Goal: Task Accomplishment & Management: Complete application form

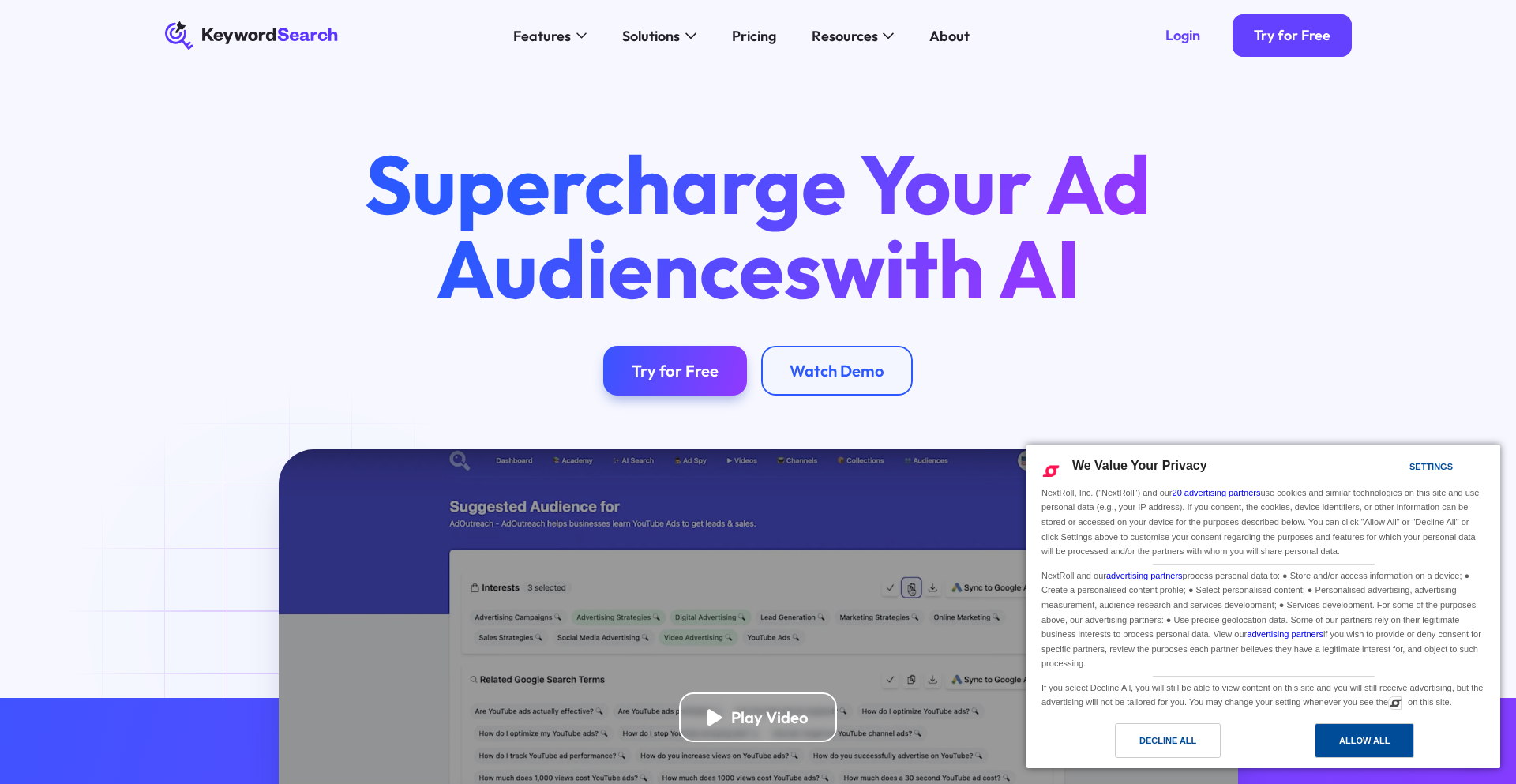
click at [1365, 745] on div "Allow All" at bounding box center [1365, 740] width 50 height 17
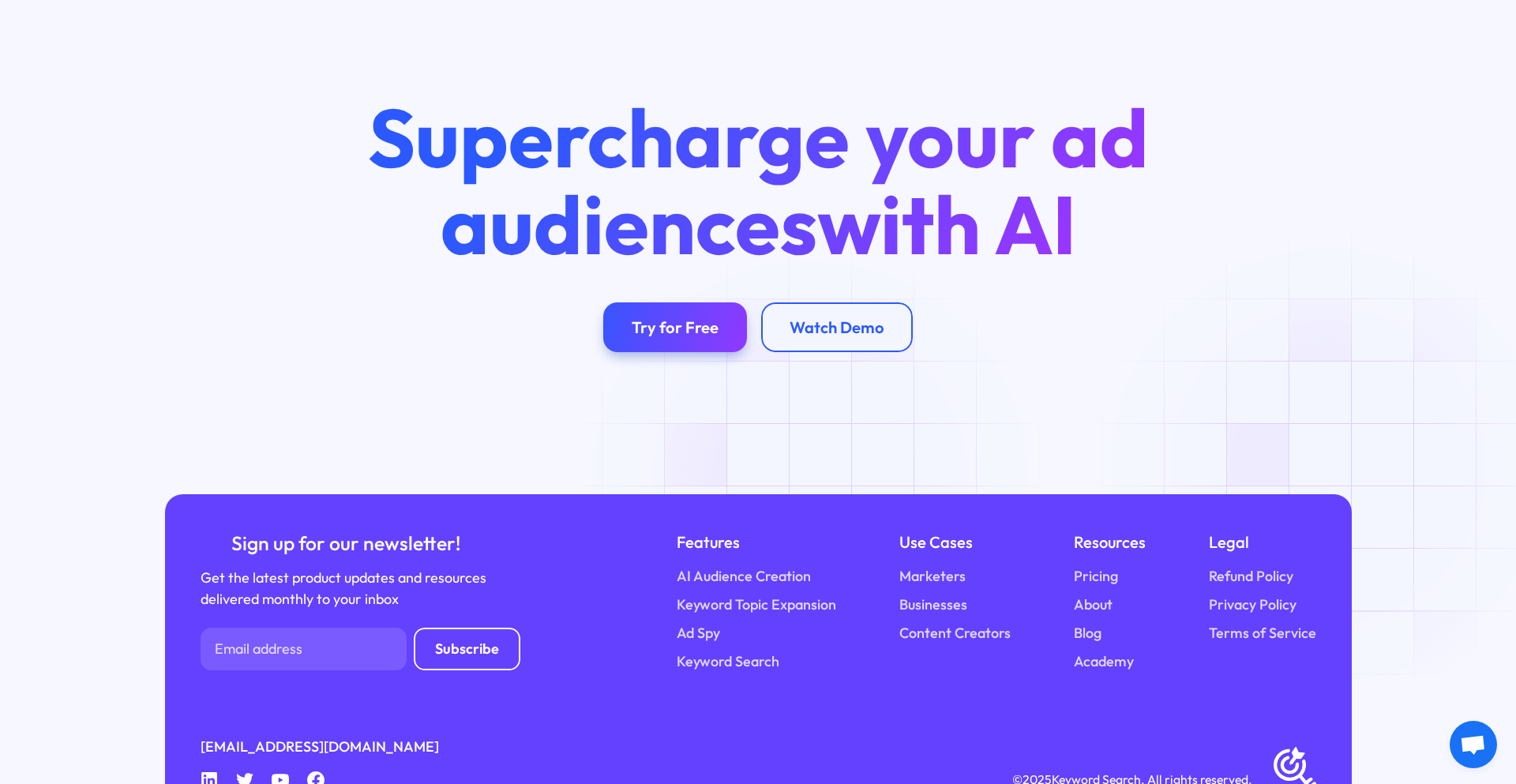
scroll to position [6182, 0]
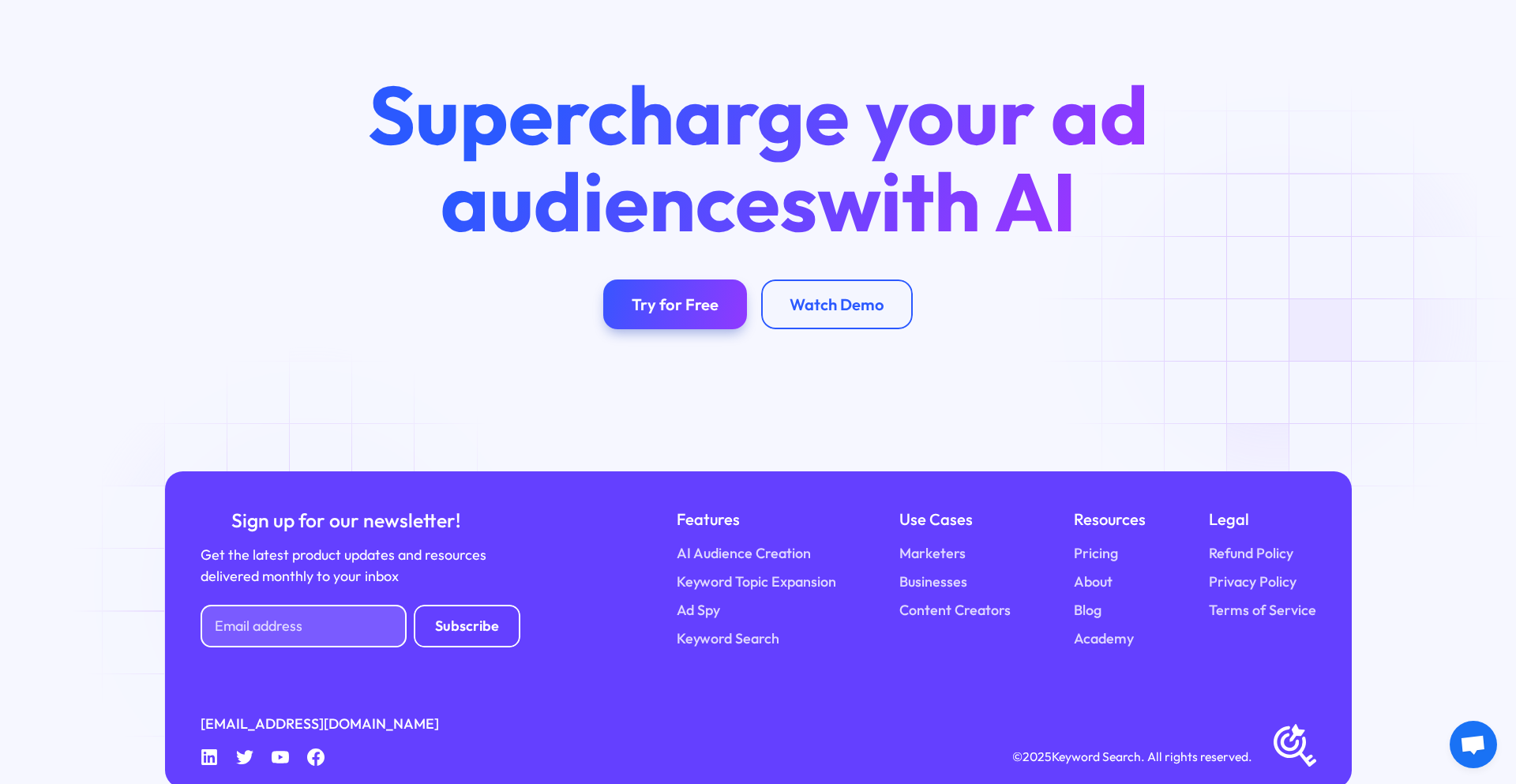
click at [309, 605] on input "Newsletter Form" at bounding box center [303, 626] width 206 height 43
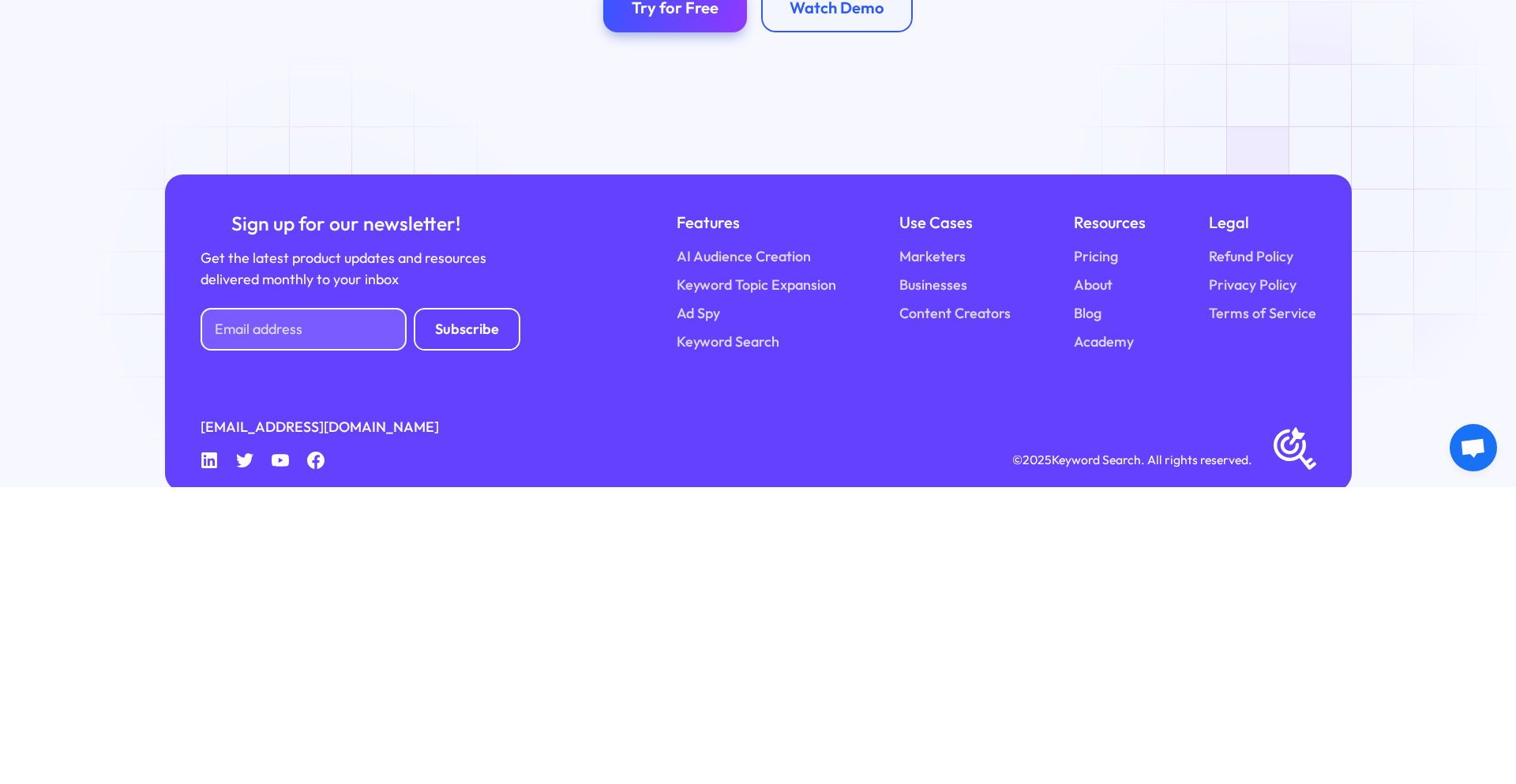
click at [326, 605] on input "Newsletter Form" at bounding box center [303, 626] width 206 height 43
type input "[EMAIL_ADDRESS][DOMAIN_NAME]"
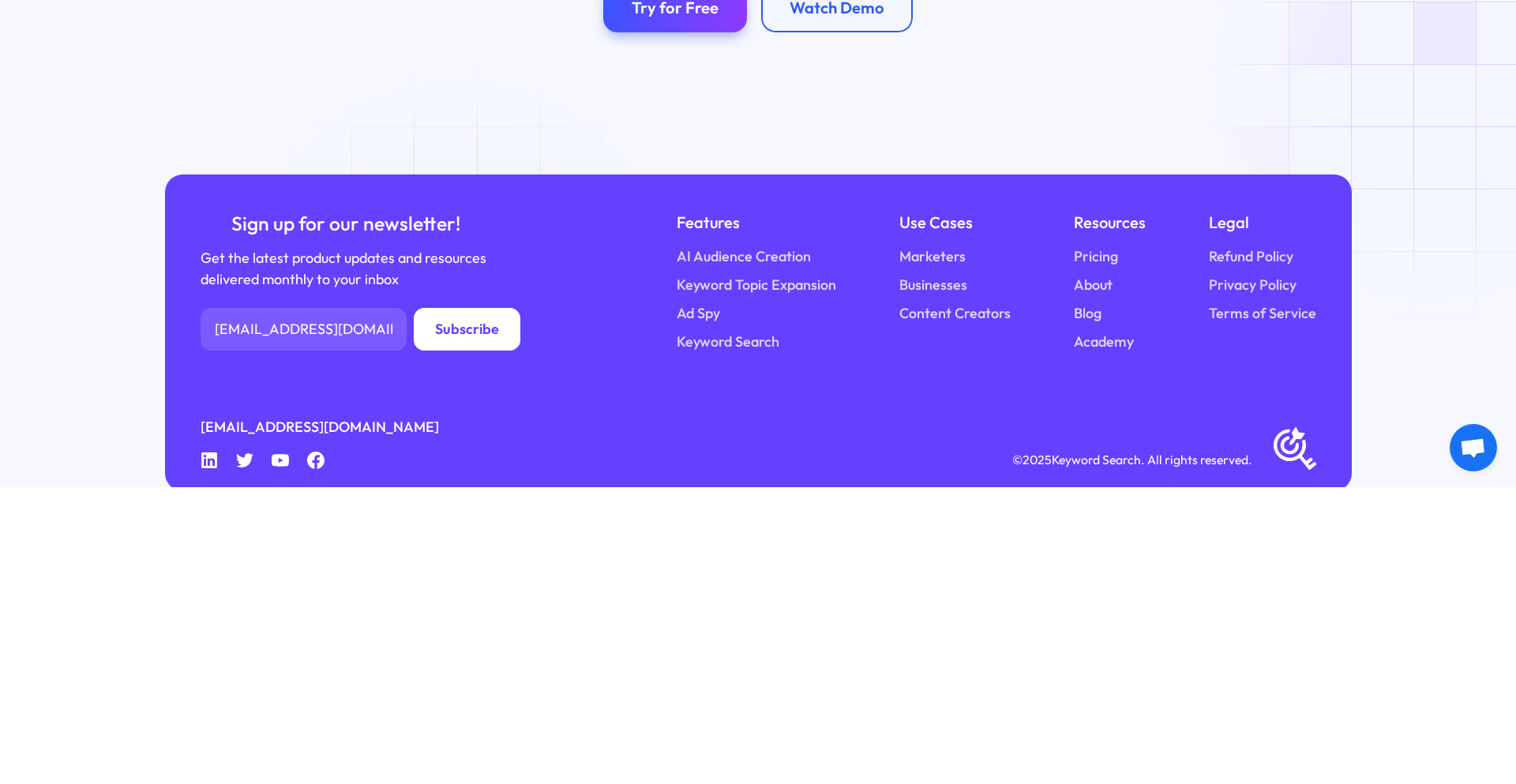
click at [459, 605] on input "Subscribe" at bounding box center [466, 626] width 107 height 43
type input "Please wait..."
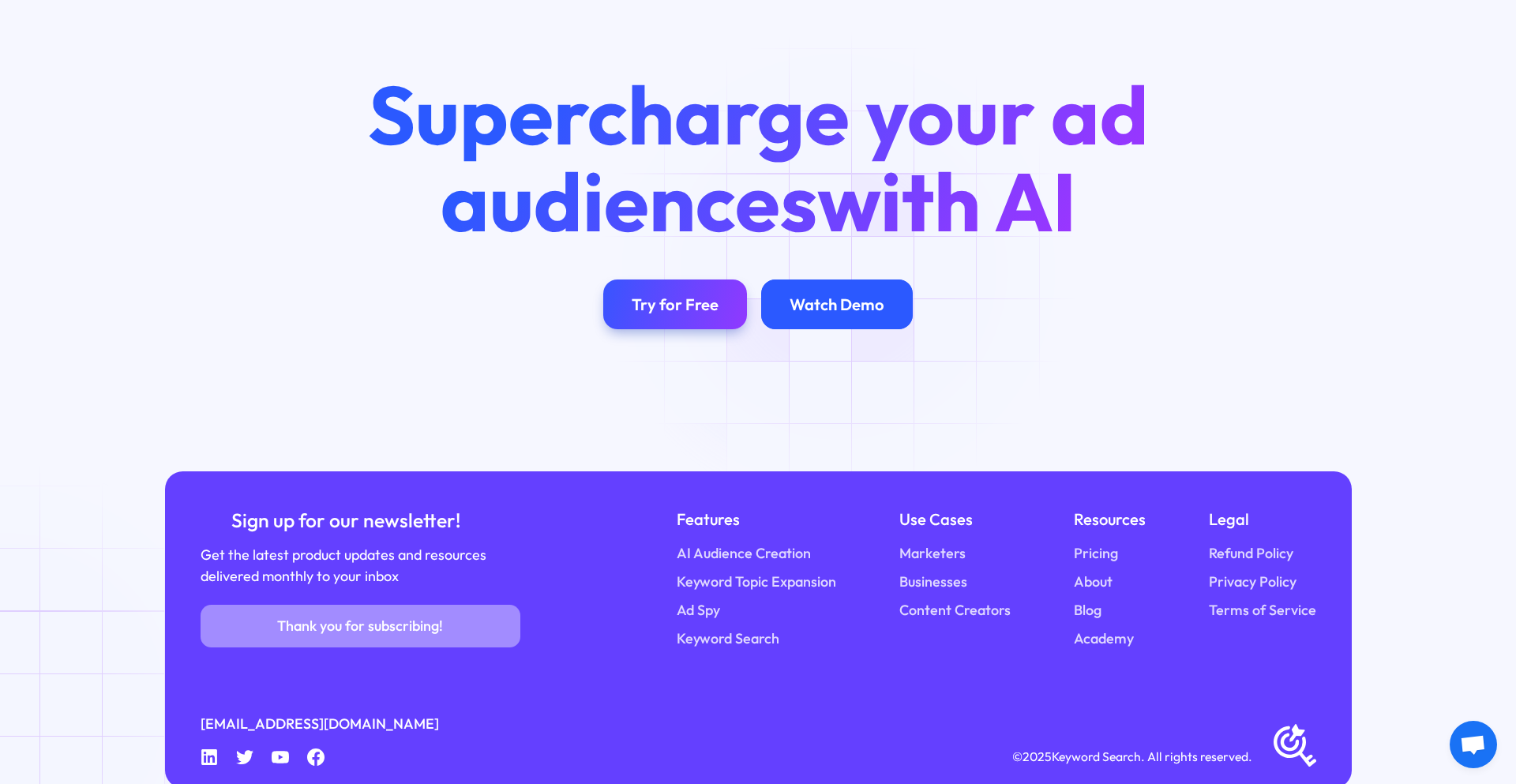
click at [840, 294] on div "Watch Demo" at bounding box center [836, 304] width 95 height 20
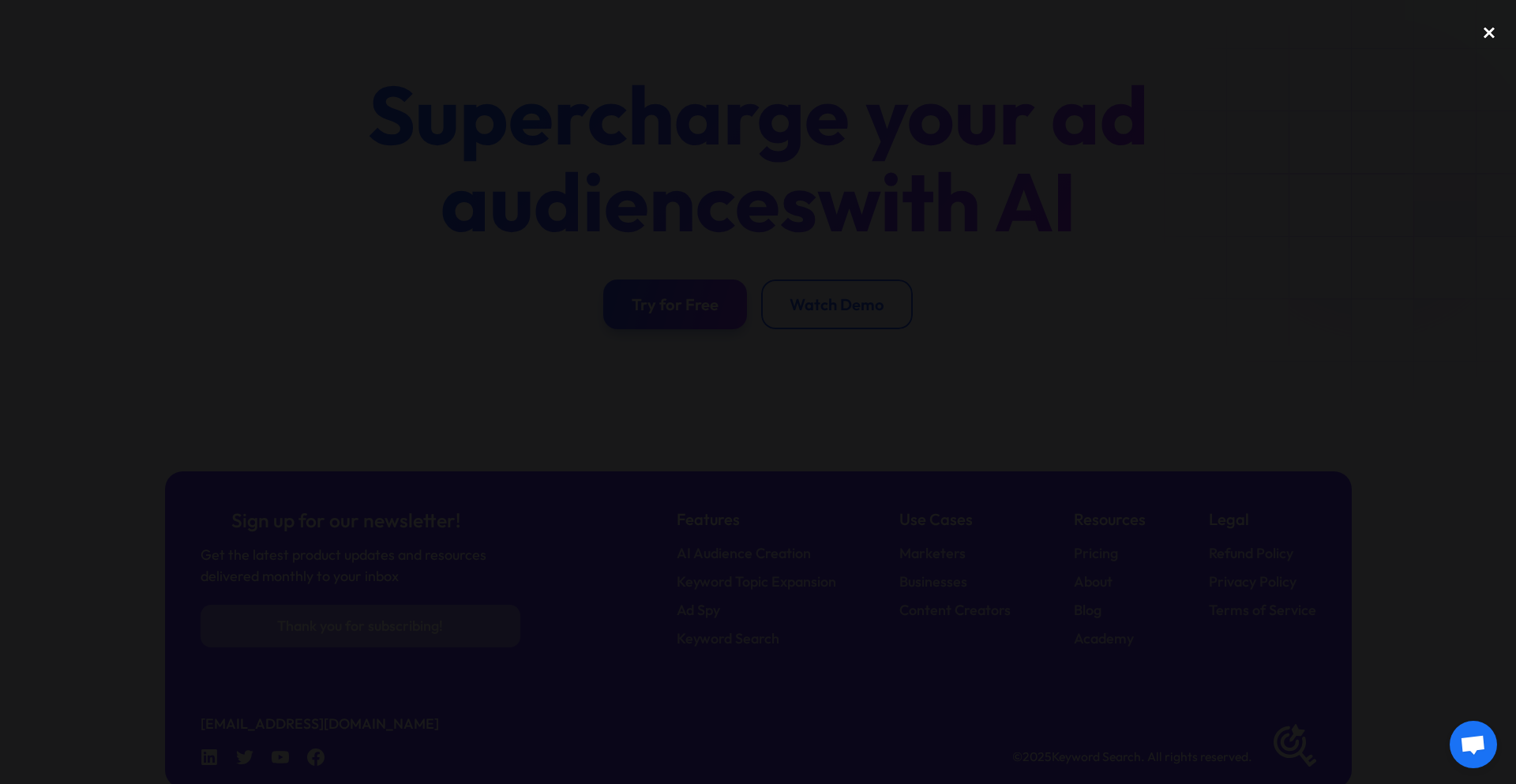
click at [1486, 38] on div "close lightbox" at bounding box center [1490, 33] width 54 height 35
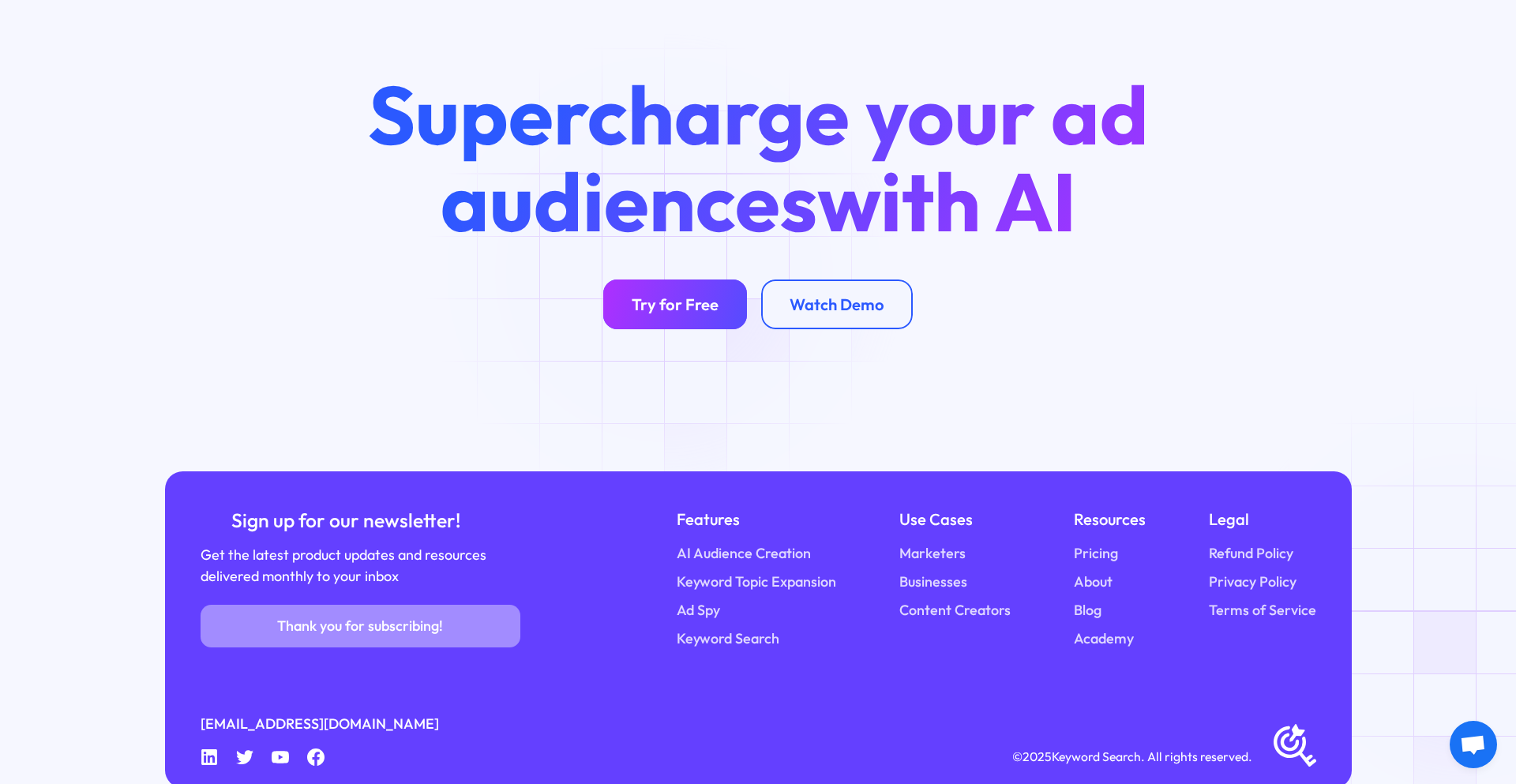
click at [664, 294] on div "Try for Free" at bounding box center [675, 304] width 87 height 20
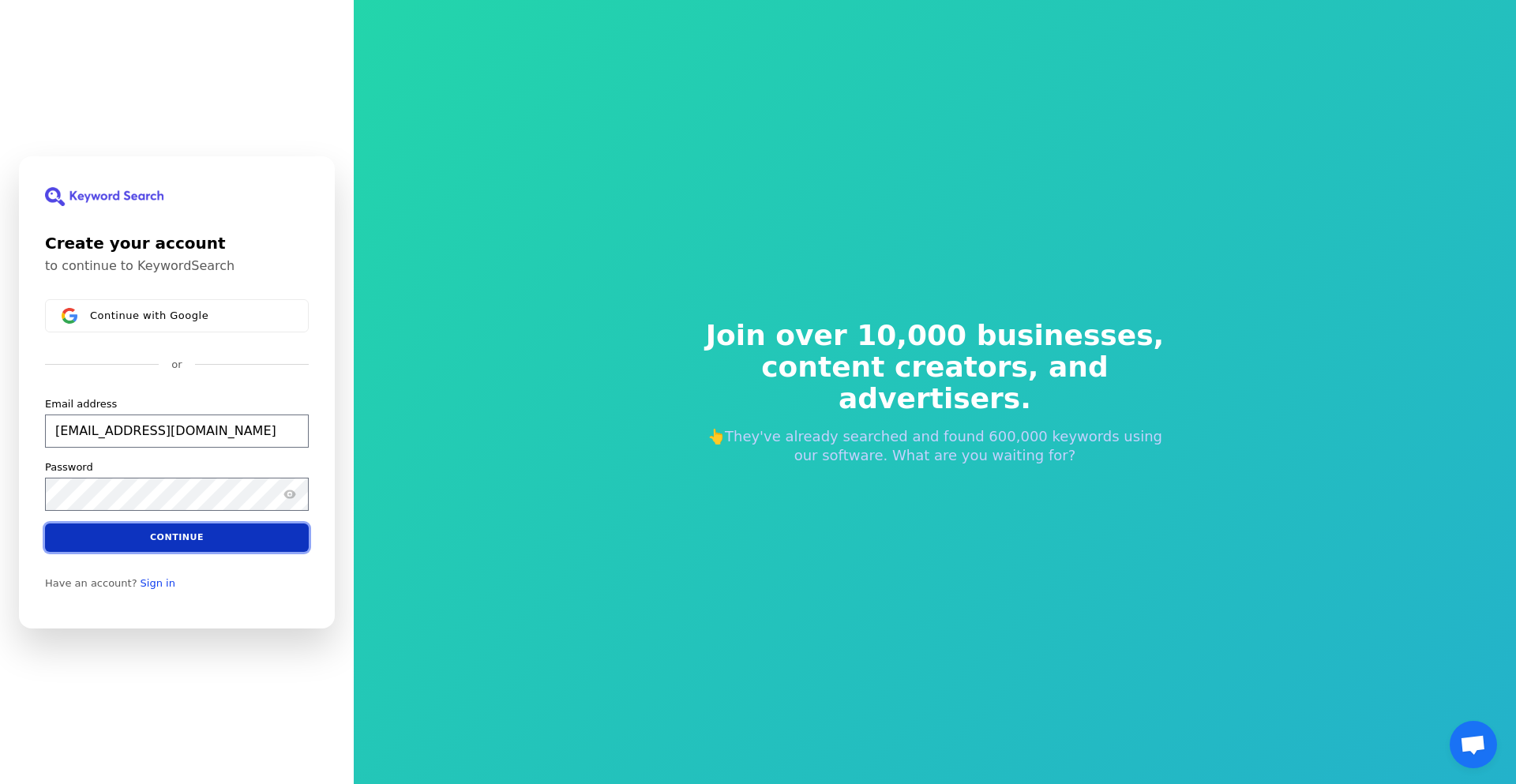
click at [201, 541] on button "Continue" at bounding box center [177, 537] width 264 height 29
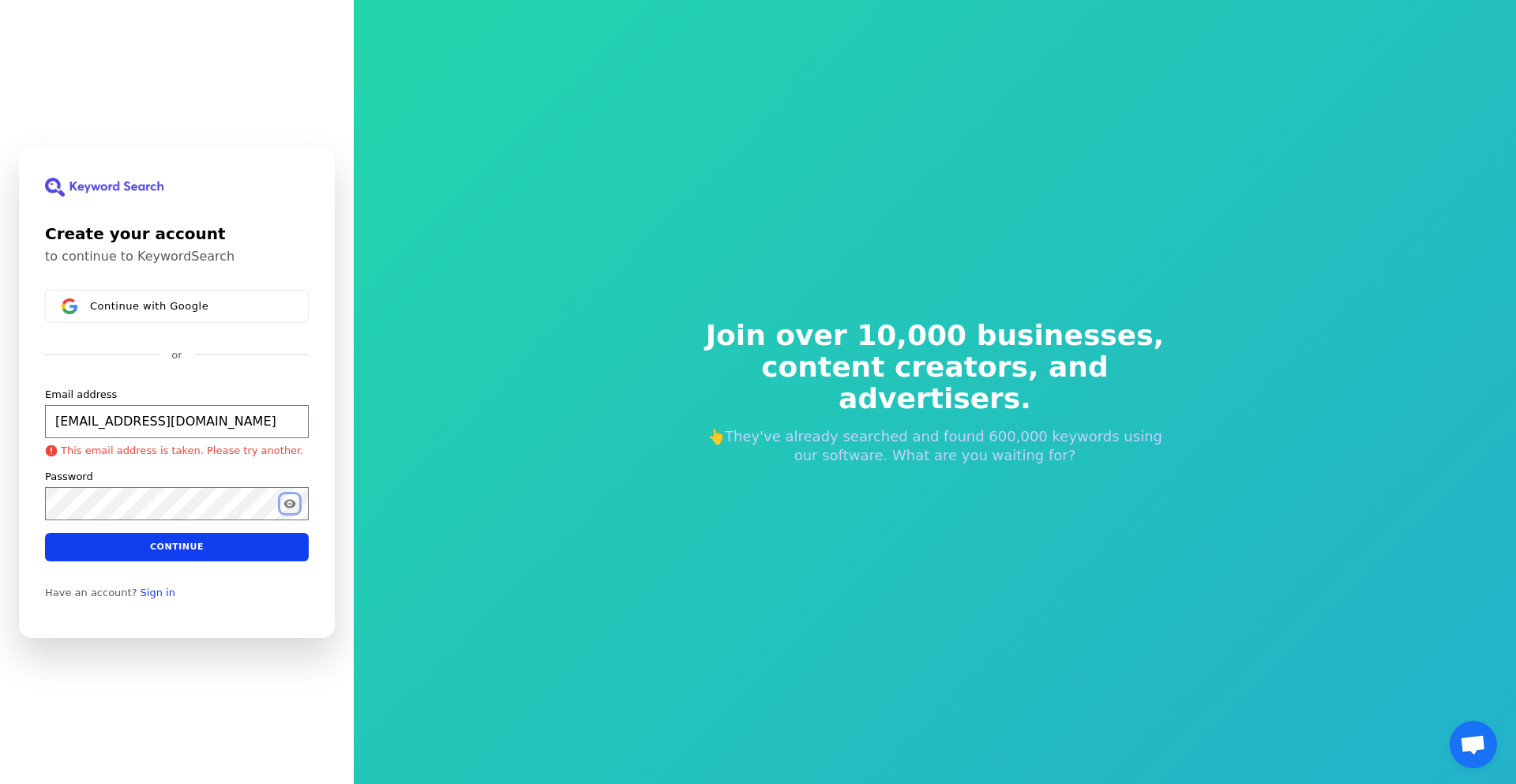
click at [292, 505] on icon "Show password" at bounding box center [290, 503] width 13 height 13
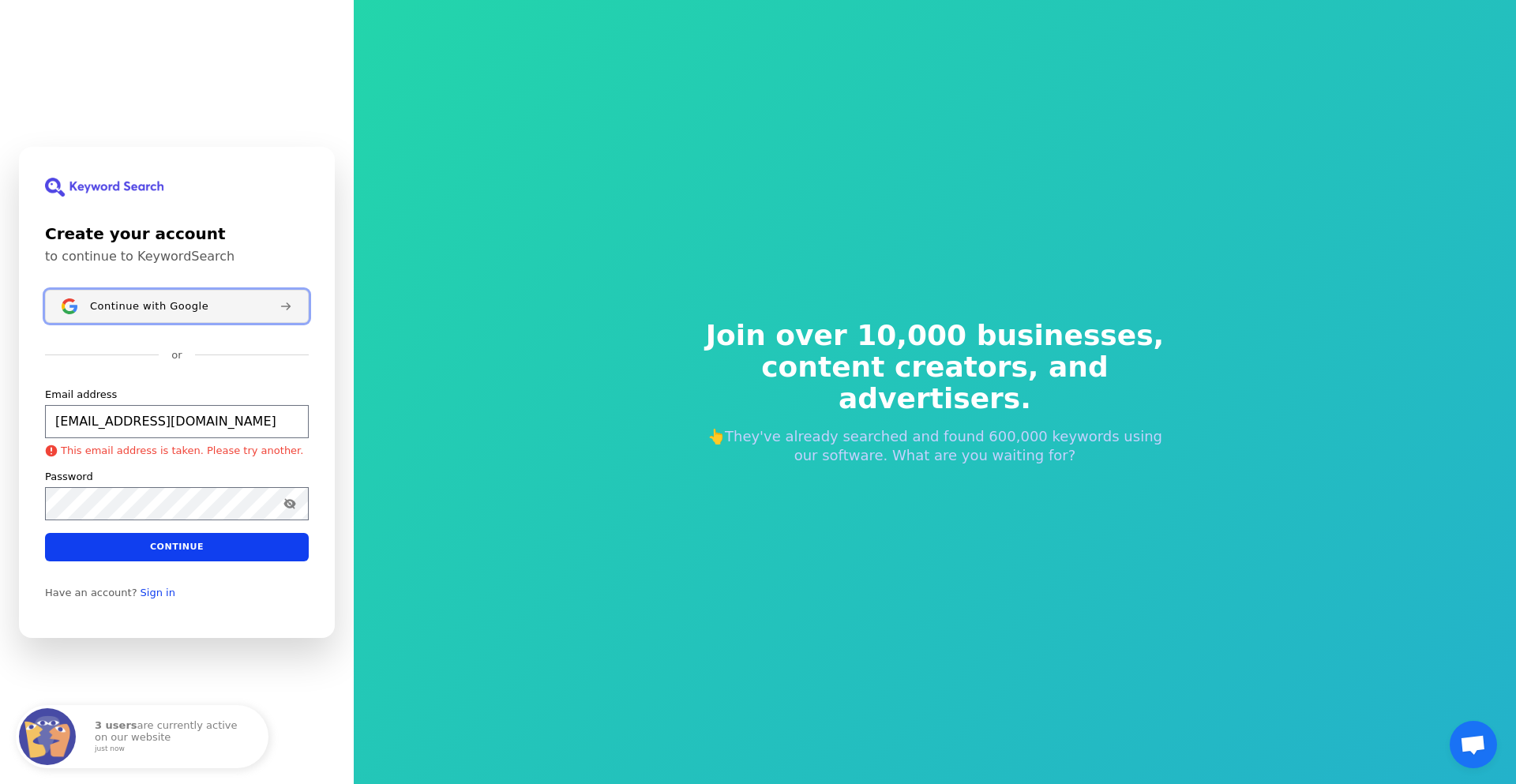
click at [165, 308] on span "Continue with Google" at bounding box center [149, 305] width 118 height 13
type input "[EMAIL_ADDRESS][DOMAIN_NAME]"
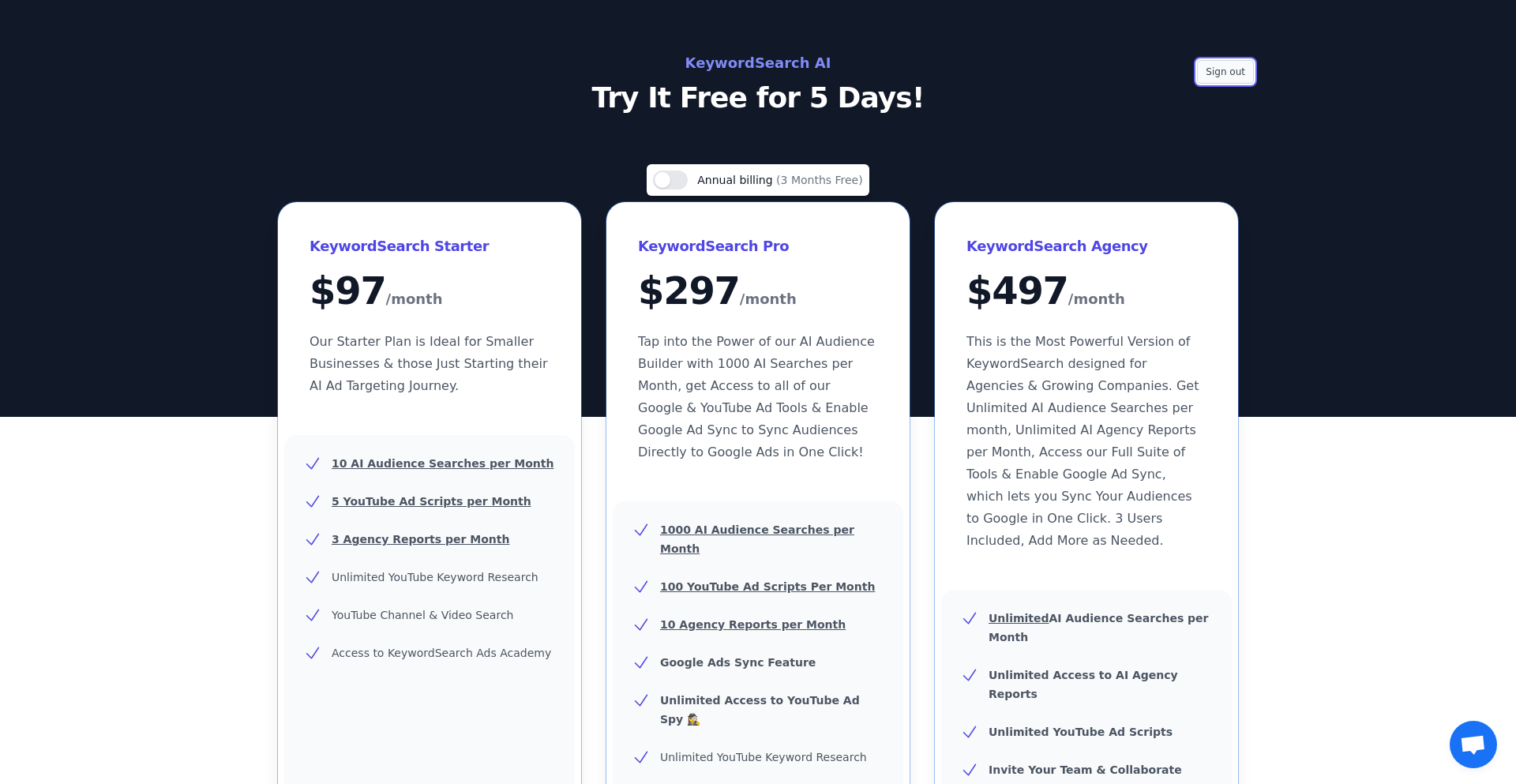
click at [1229, 72] on button "Sign out" at bounding box center [1225, 71] width 57 height 23
